Goal: Task Accomplishment & Management: Manage account settings

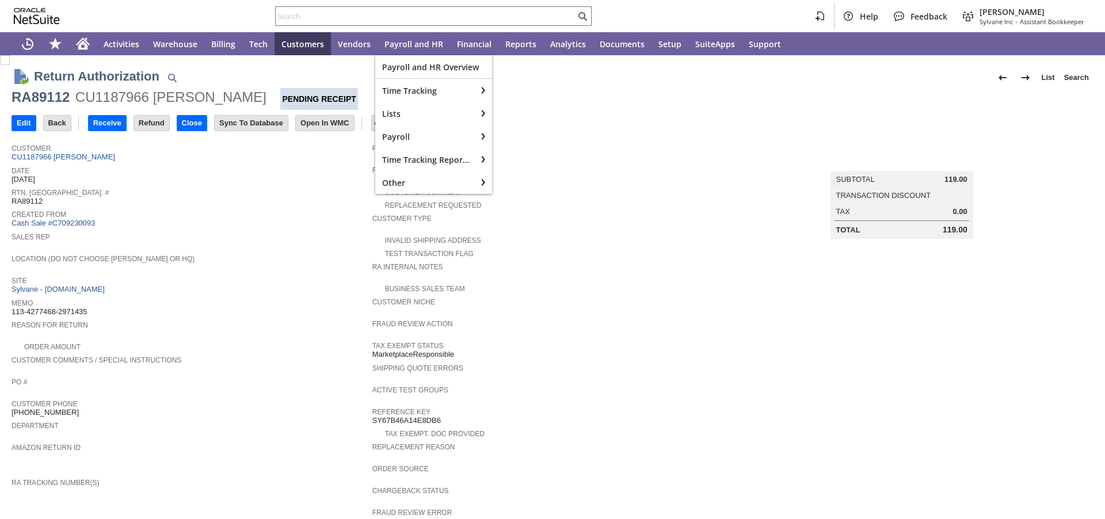
click at [268, 211] on span "Created From" at bounding box center [189, 213] width 355 height 12
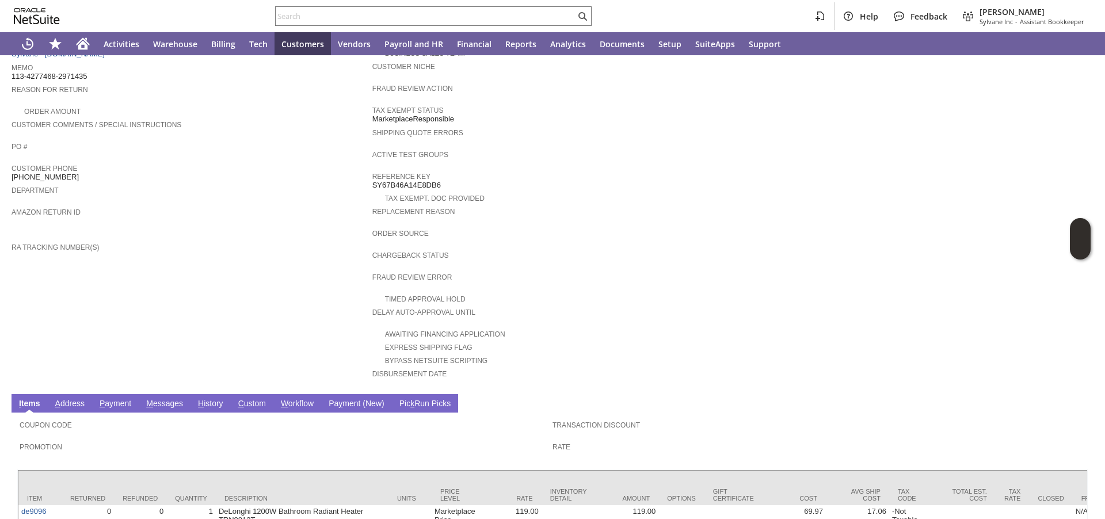
scroll to position [325, 0]
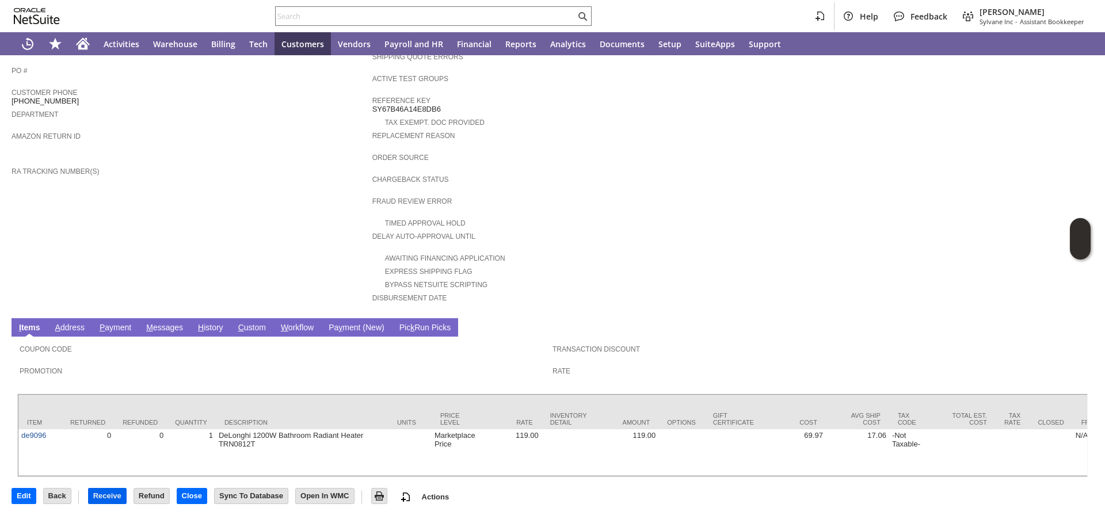
click at [108, 493] on input "Receive" at bounding box center [107, 496] width 37 height 15
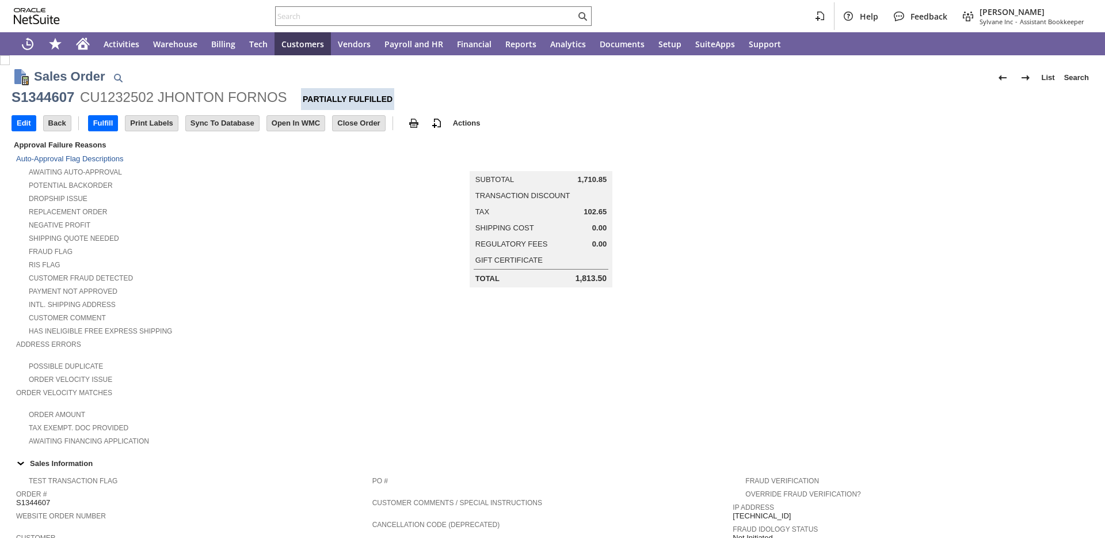
scroll to position [636, 0]
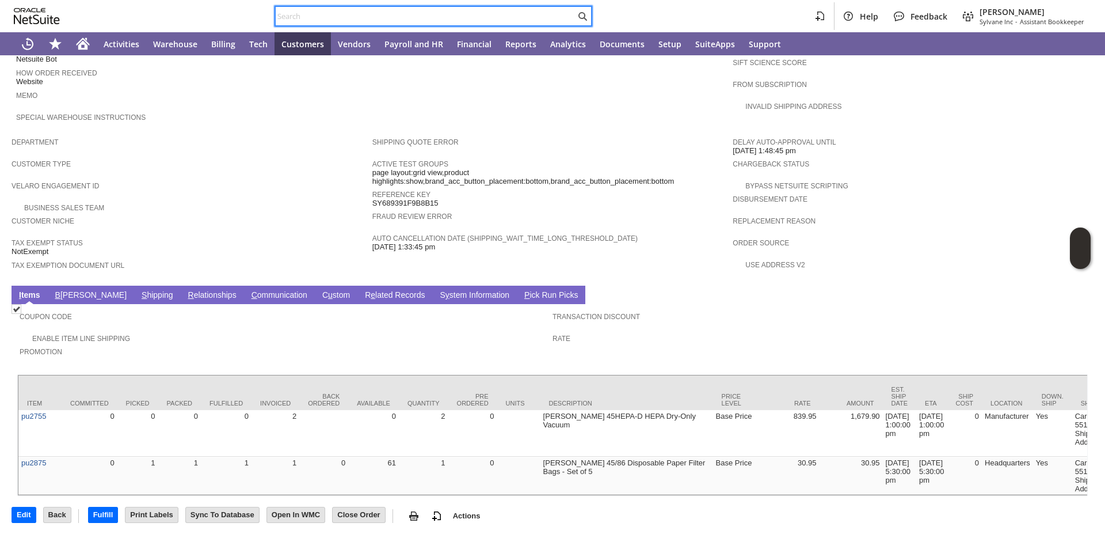
click at [351, 10] on input "text" at bounding box center [426, 16] width 300 height 14
paste input "P218296"
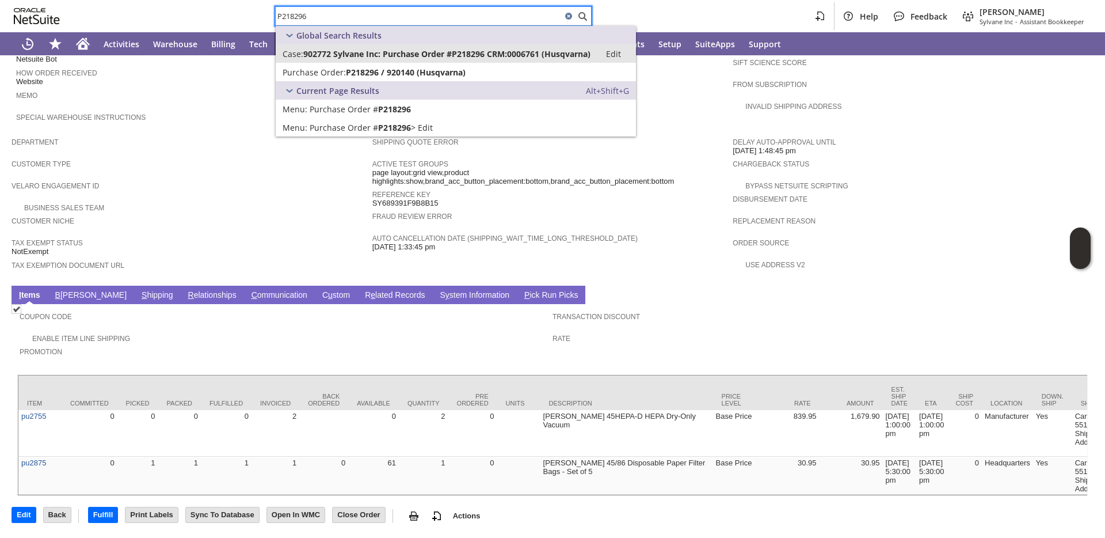
type input "P218296"
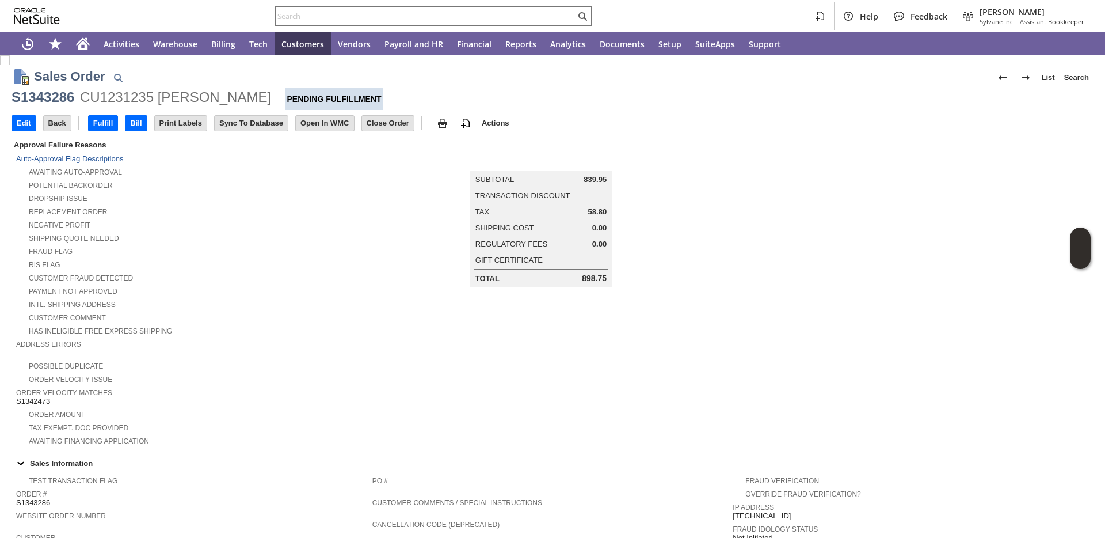
scroll to position [577, 0]
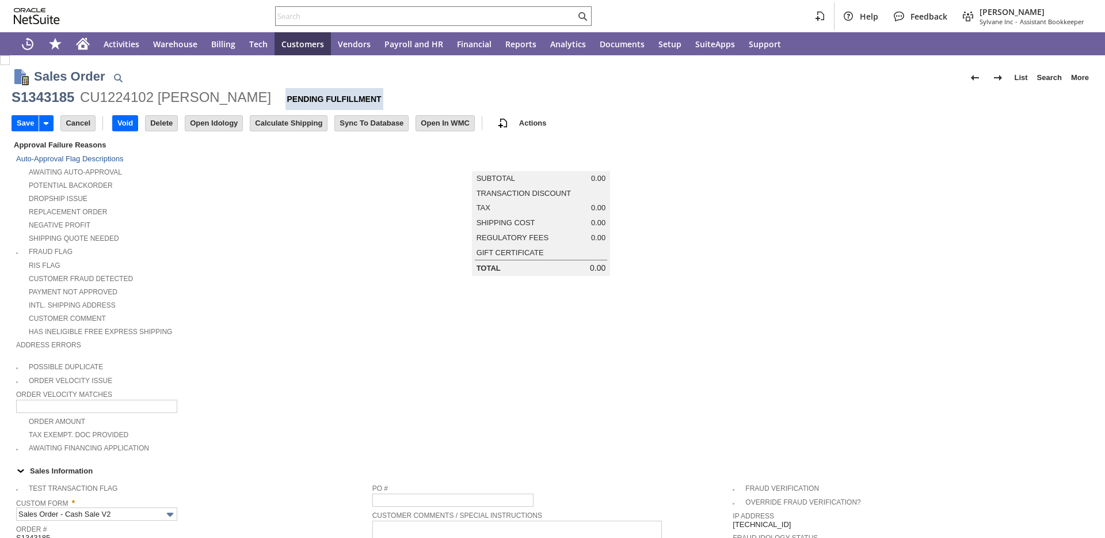
scroll to position [609, 0]
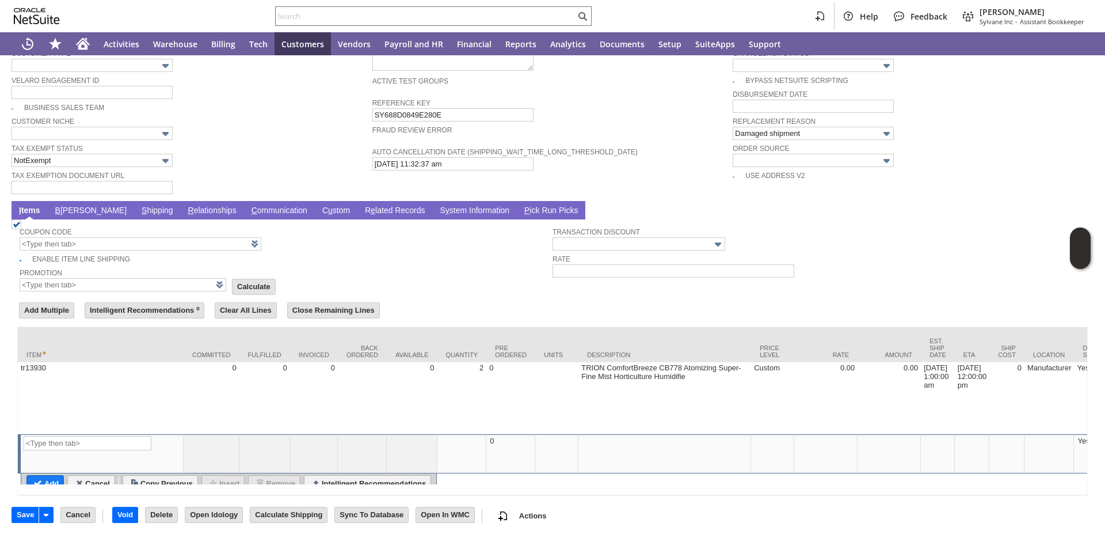
type input "Intelligent Recommendations ⁰"
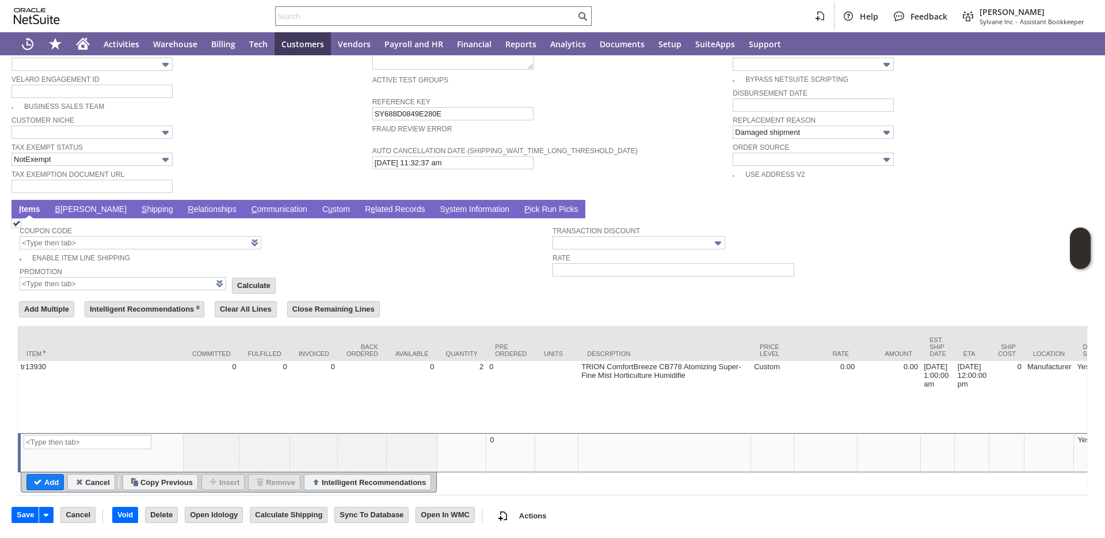
click at [139, 204] on link "S hipping" at bounding box center [157, 209] width 37 height 11
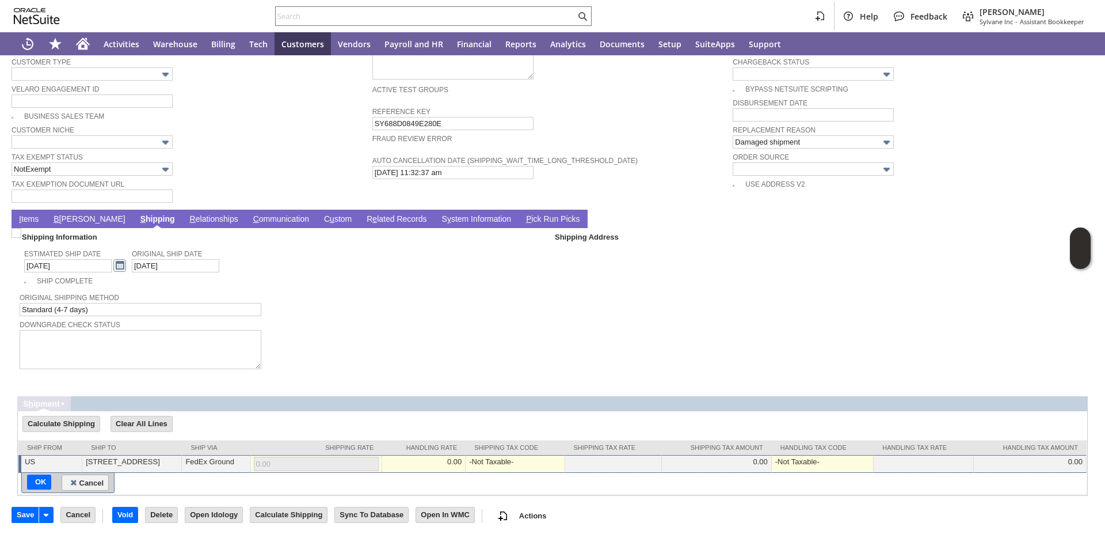
click at [113, 259] on link at bounding box center [119, 265] width 13 height 13
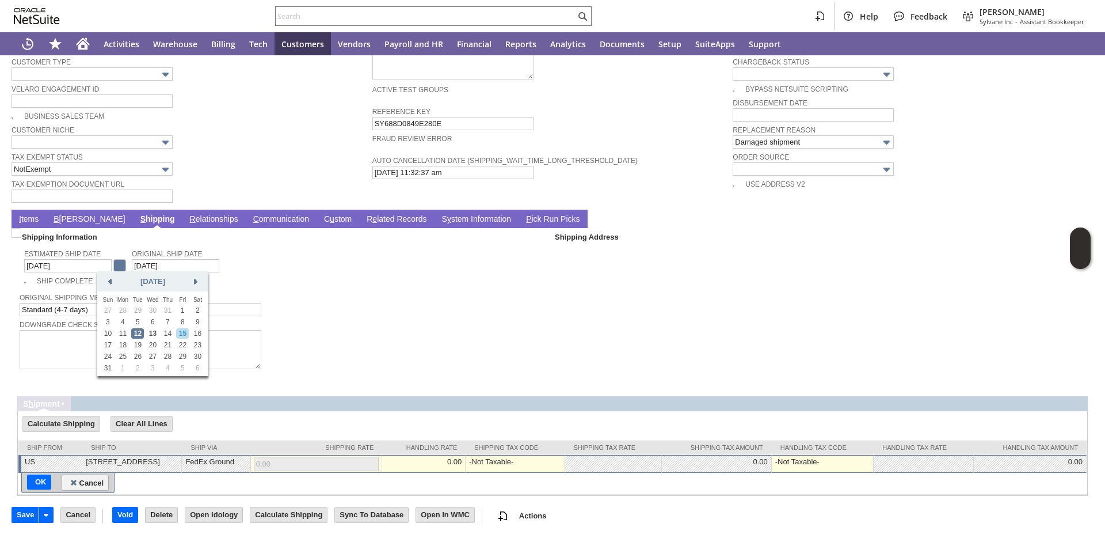
click at [185, 329] on link "15" at bounding box center [182, 333] width 13 height 10
type input "8/15/2025"
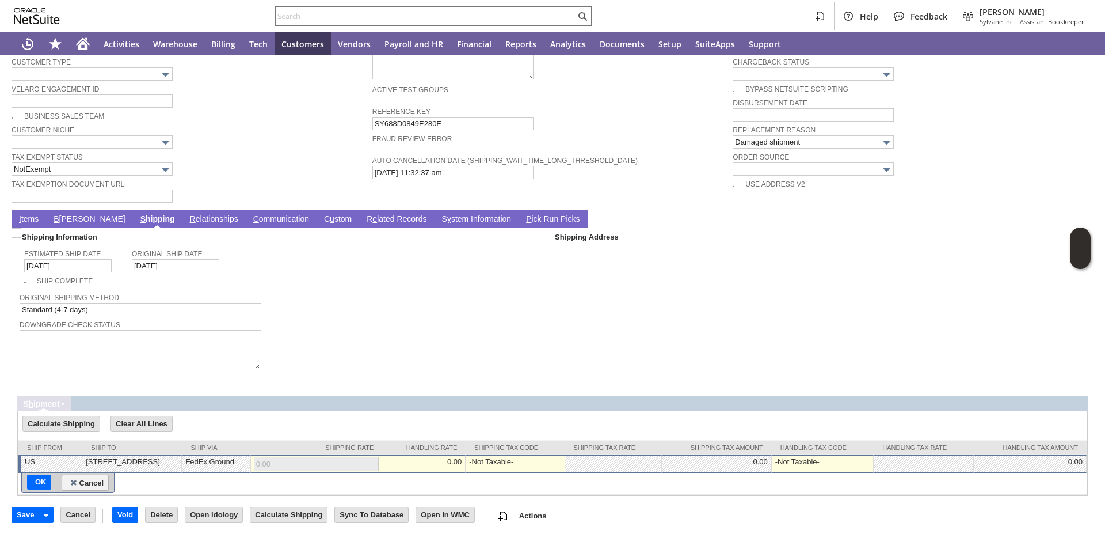
click at [34, 220] on link "I tems" at bounding box center [28, 219] width 25 height 11
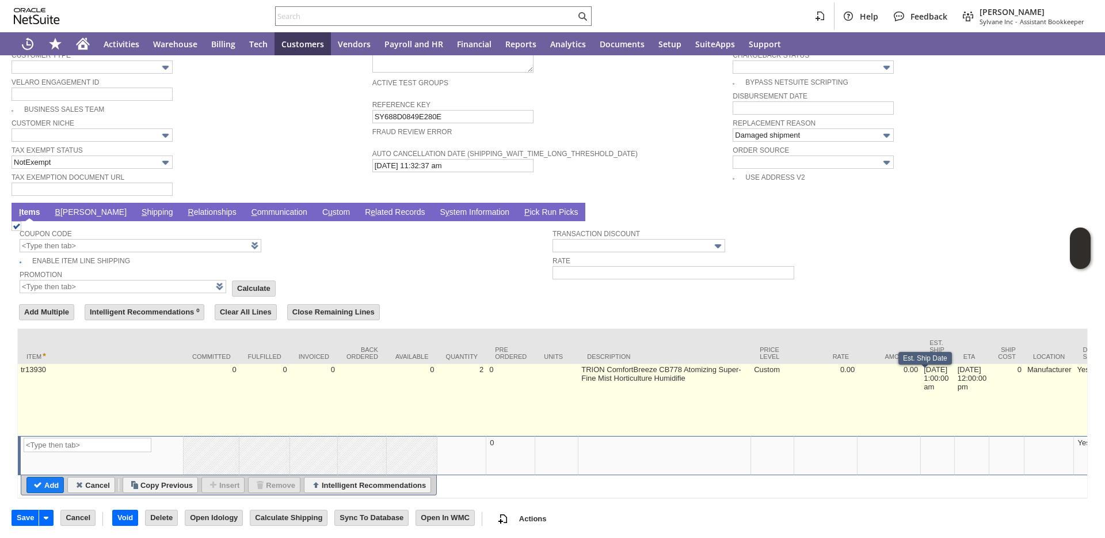
click at [934, 384] on td "8/12/2025 1:00:00 am" at bounding box center [938, 400] width 34 height 72
type input "8/12/2025 1:00:00 am"
type input "tr13930"
type input "OK"
type input "Make Copy"
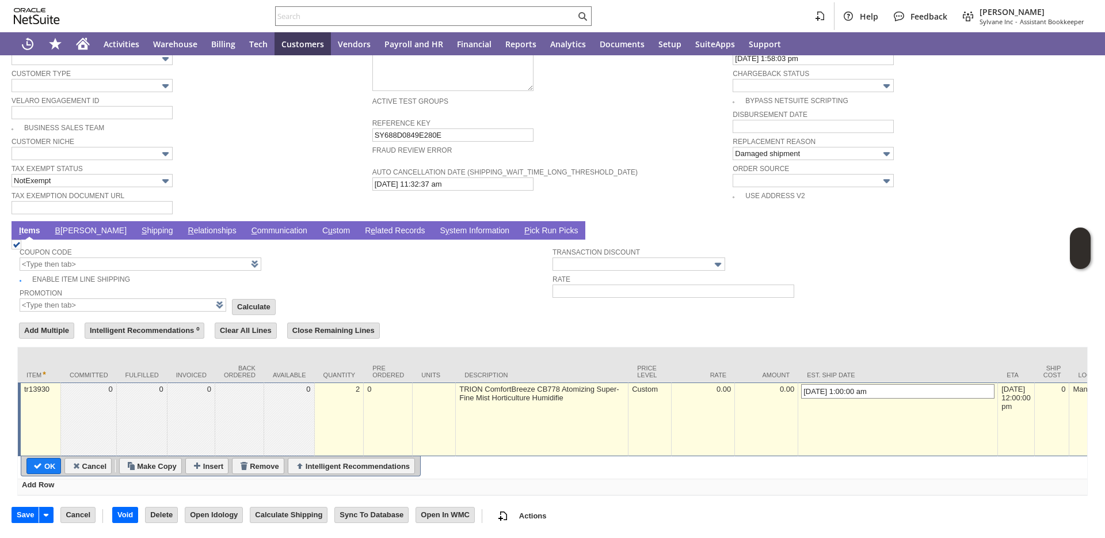
click at [801, 384] on input "8/12/2025 1:00:00 am" at bounding box center [897, 391] width 193 height 14
type input "8/15/2025 1:00:00 am"
type input "Add"
type input "Copy Previous"
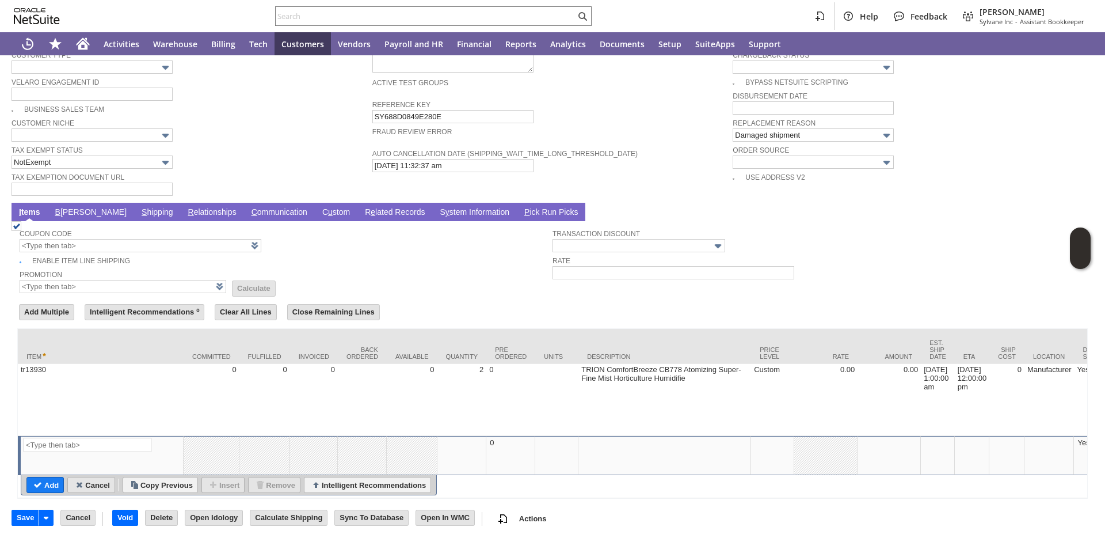
click at [99, 492] on input "Cancel" at bounding box center [91, 484] width 47 height 15
click at [33, 525] on input "Save" at bounding box center [25, 517] width 26 height 15
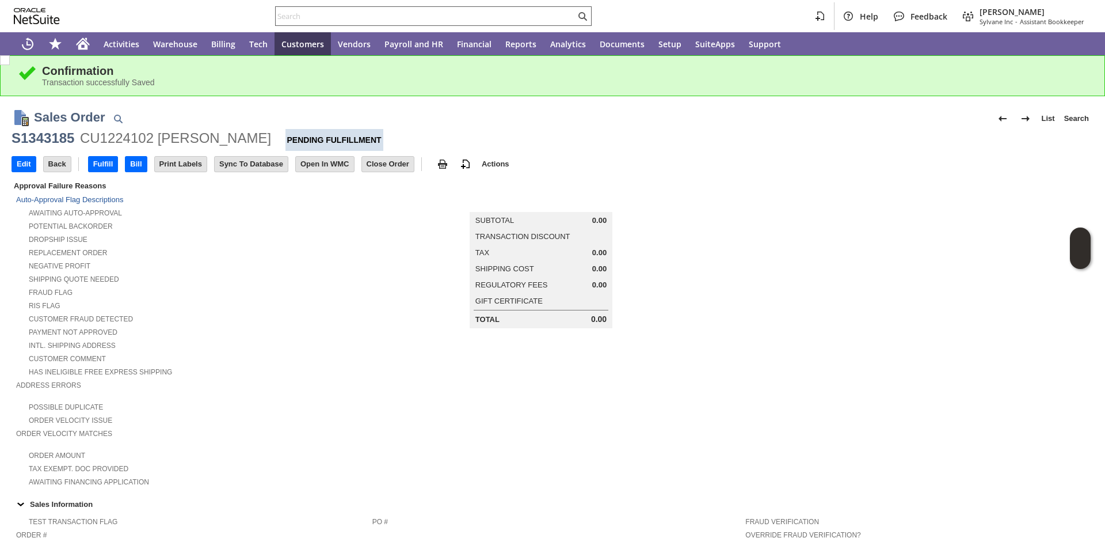
click at [332, 12] on input "text" at bounding box center [426, 16] width 300 height 14
paste input "P218650"
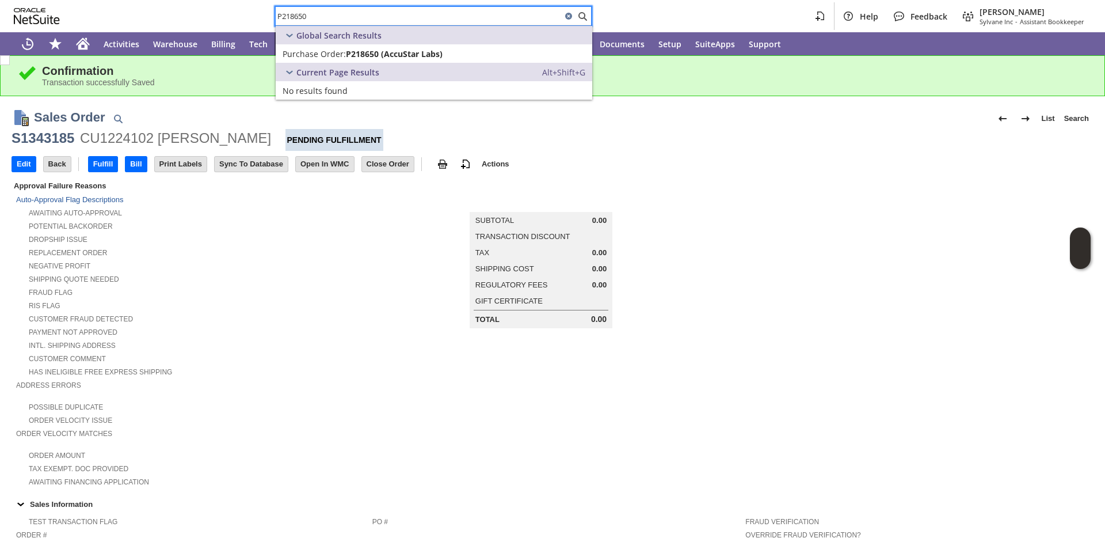
type input "P218650"
click at [317, 51] on span "Purchase Order:" at bounding box center [314, 53] width 63 height 11
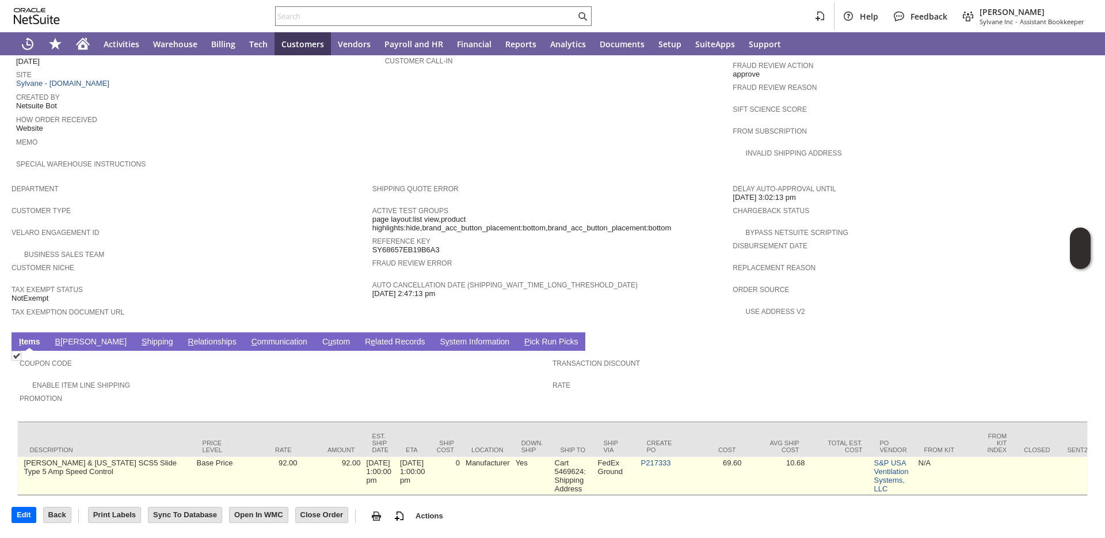
scroll to position [0, 549]
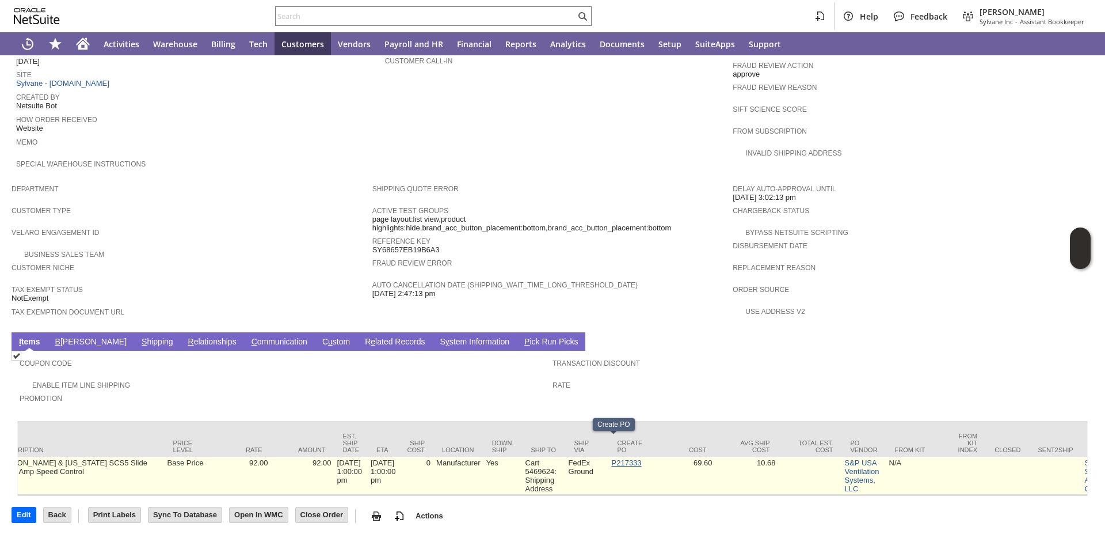
click at [615, 458] on link "P217333" at bounding box center [627, 462] width 30 height 9
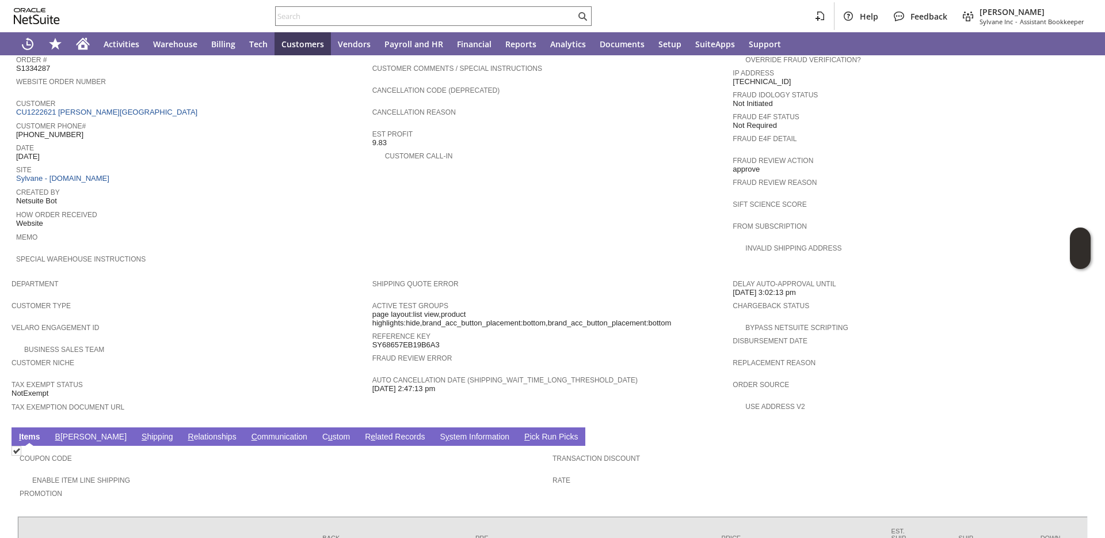
scroll to position [401, 0]
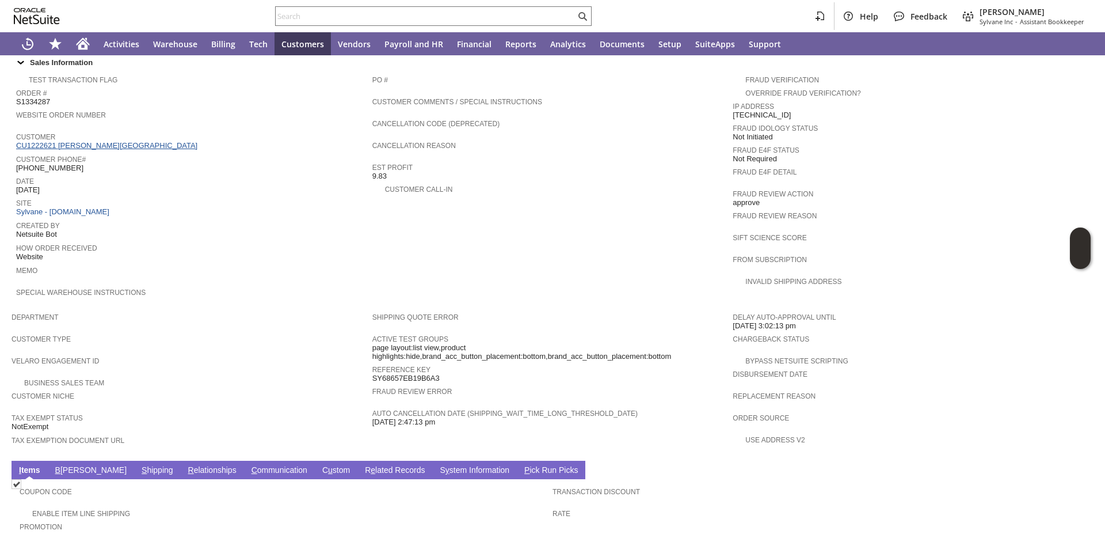
click at [105, 148] on link "CU1222621 [PERSON_NAME][GEOGRAPHIC_DATA]" at bounding box center [108, 145] width 184 height 9
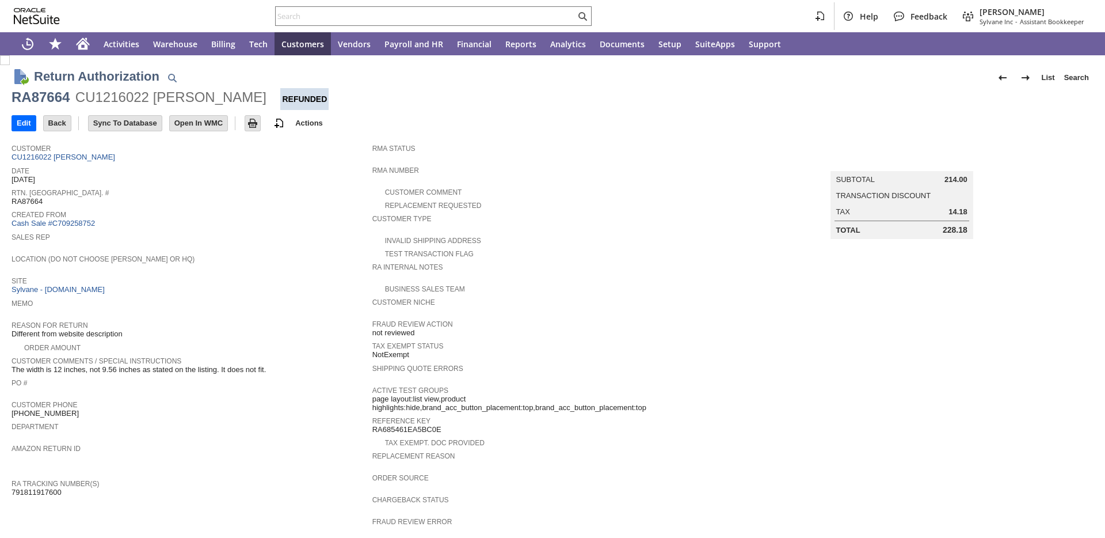
click at [238, 231] on span "Sales Rep" at bounding box center [189, 236] width 355 height 12
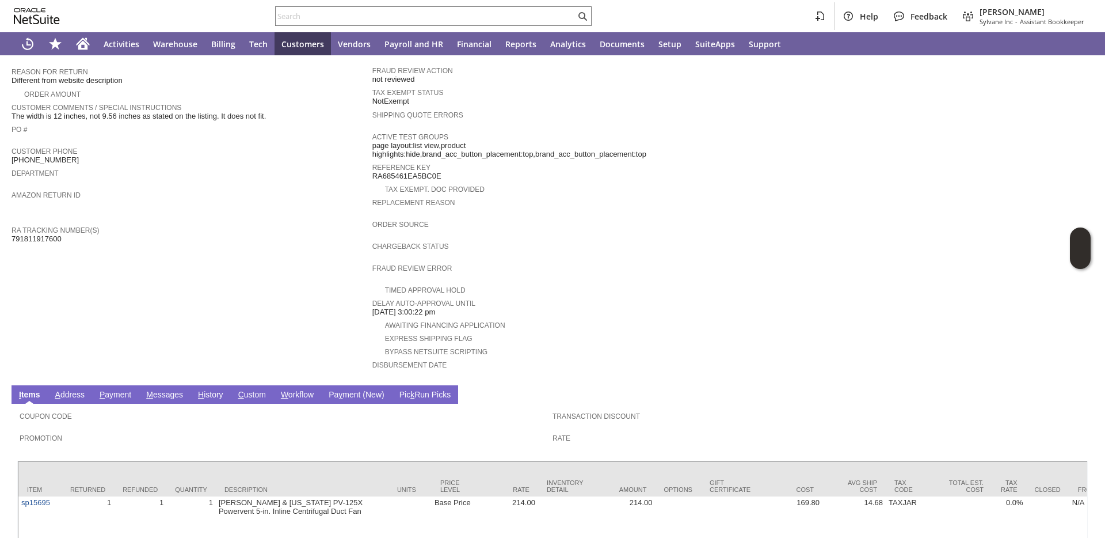
scroll to position [325, 0]
